Goal: Obtain resource: Obtain resource

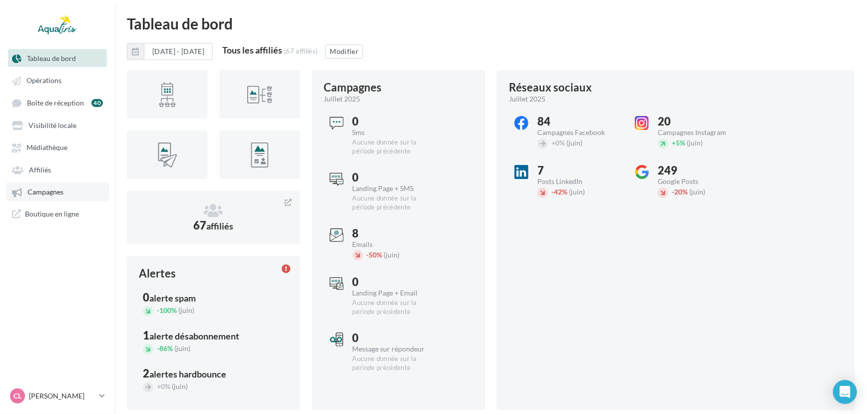
click at [56, 190] on span "Campagnes" at bounding box center [45, 192] width 36 height 8
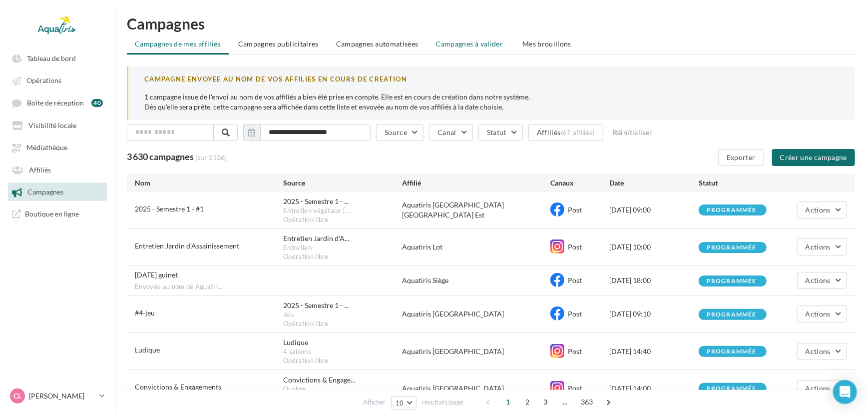
click at [466, 52] on li "Campagnes à valider" at bounding box center [470, 44] width 85 height 18
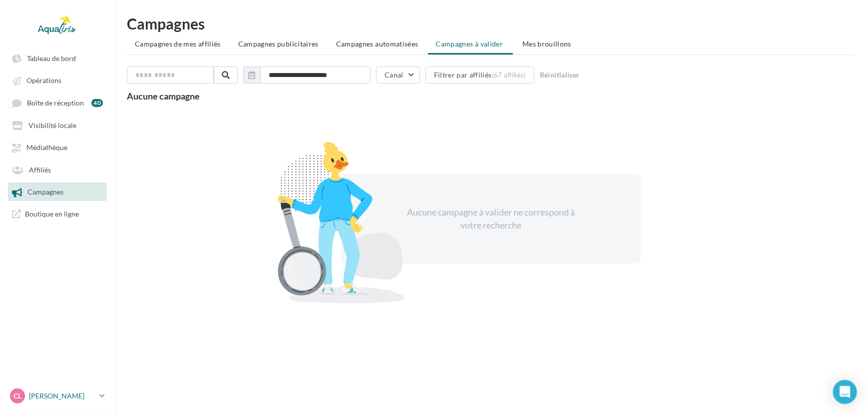
click at [70, 399] on p "[PERSON_NAME]" at bounding box center [62, 396] width 66 height 10
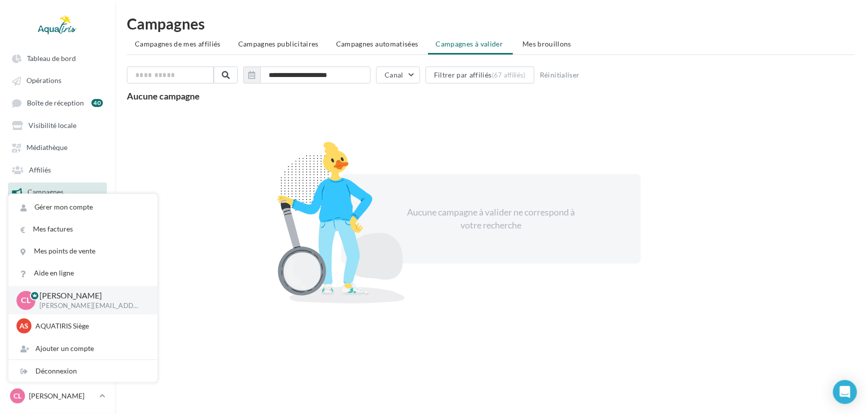
click at [198, 263] on div "Aucune campagne à valider ne correspond à votre recherche" at bounding box center [491, 218] width 728 height 217
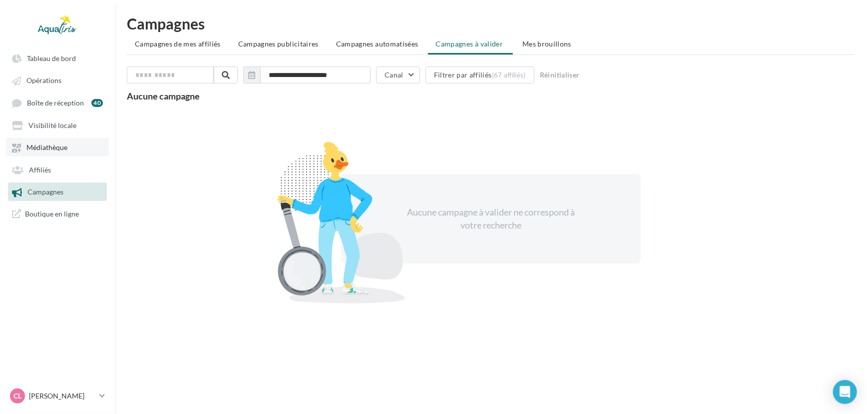
click at [63, 146] on span "Médiathèque" at bounding box center [46, 147] width 41 height 8
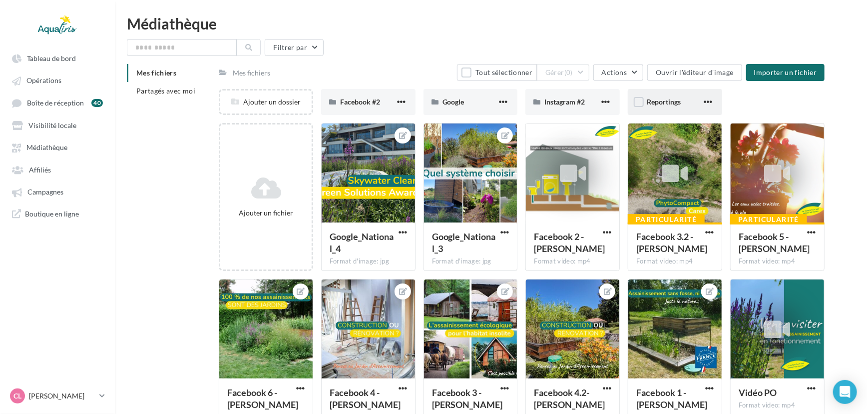
click at [665, 104] on span "Reportings" at bounding box center [664, 101] width 34 height 8
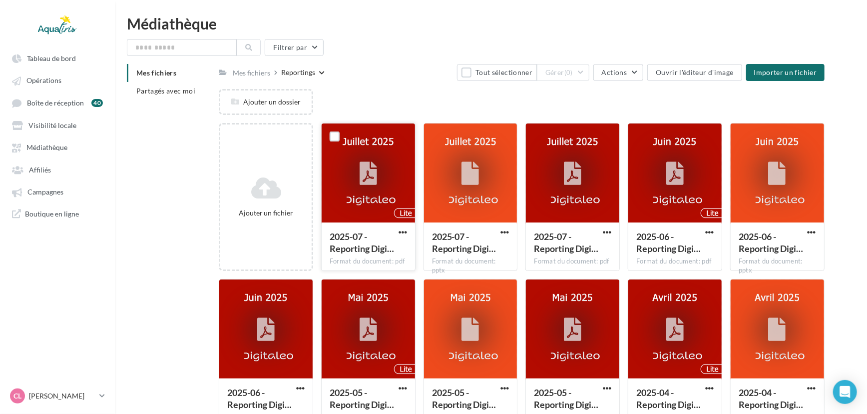
click at [375, 173] on icon at bounding box center [368, 173] width 17 height 23
click at [448, 238] on span "2025-07 - Reporting Digi…" at bounding box center [464, 242] width 64 height 23
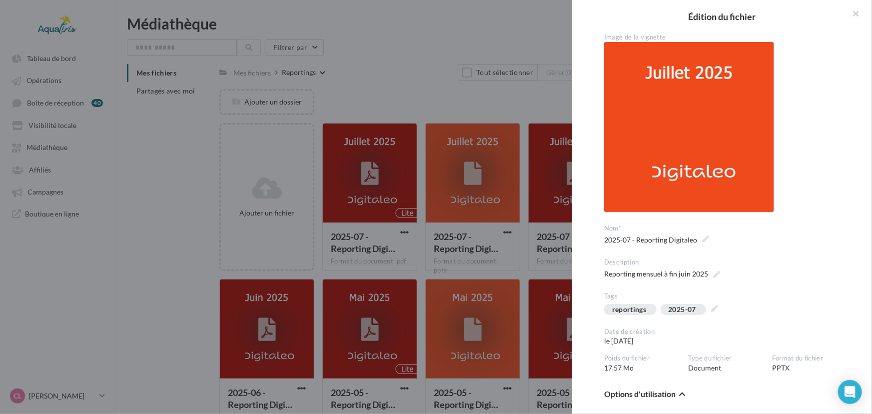
click at [431, 72] on div at bounding box center [436, 207] width 872 height 414
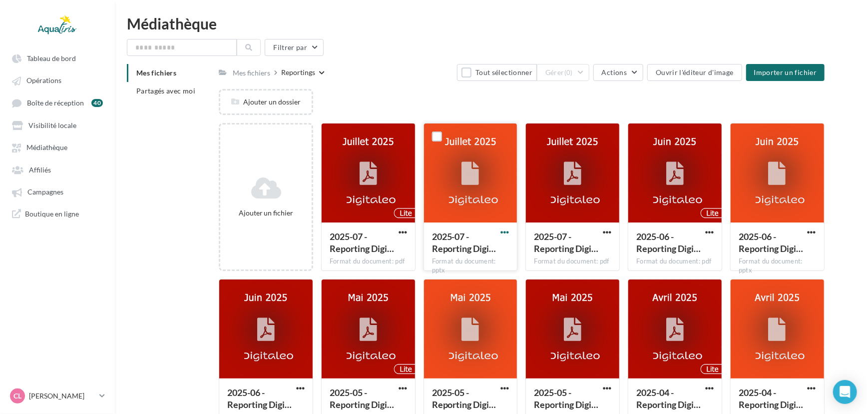
click at [506, 229] on span "button" at bounding box center [505, 232] width 8 height 8
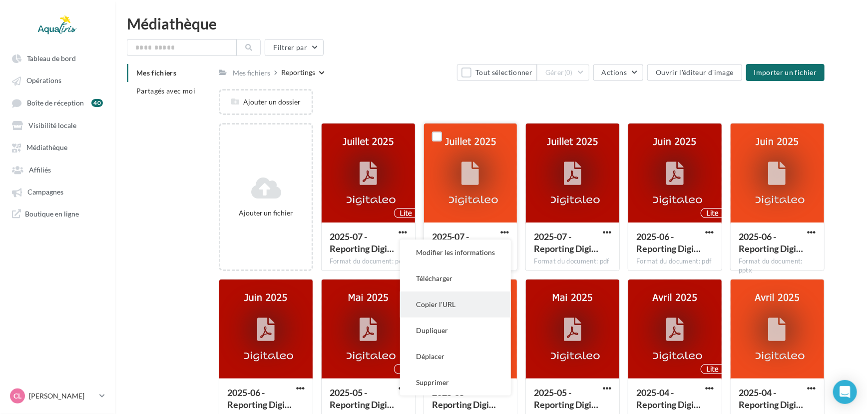
click at [470, 314] on button "Copier l'URL" at bounding box center [455, 304] width 111 height 26
